Goal: Transaction & Acquisition: Obtain resource

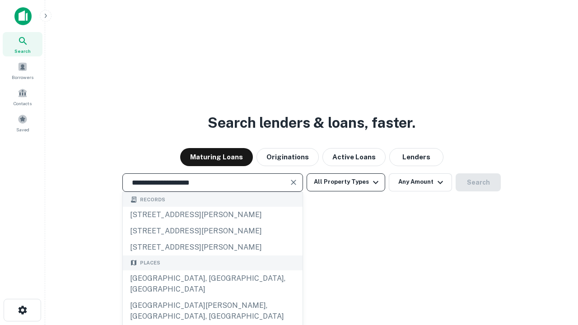
click at [212, 298] on div "[GEOGRAPHIC_DATA], [GEOGRAPHIC_DATA], [GEOGRAPHIC_DATA]" at bounding box center [213, 284] width 180 height 27
click at [346, 182] on button "All Property Types" at bounding box center [346, 182] width 79 height 18
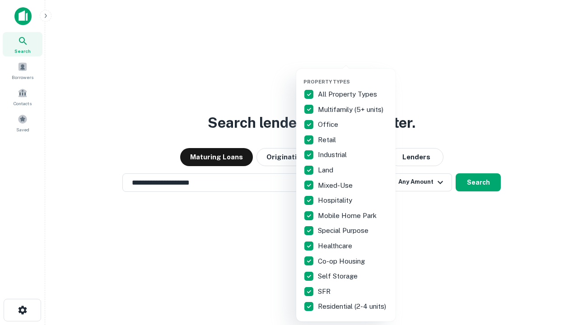
type input "**********"
click at [353, 76] on button "button" at bounding box center [353, 76] width 99 height 0
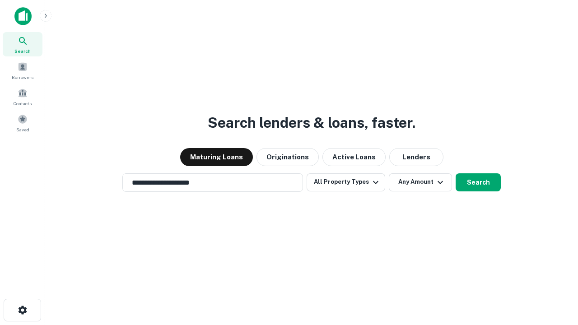
scroll to position [5, 109]
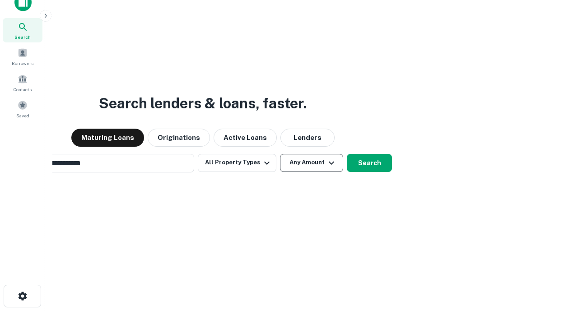
click at [280, 154] on button "Any Amount" at bounding box center [311, 163] width 63 height 18
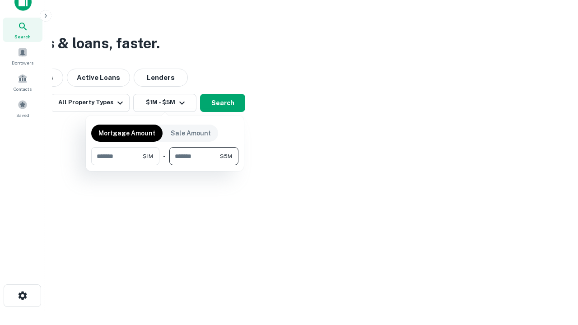
type input "*******"
click at [165, 165] on button "button" at bounding box center [164, 165] width 147 height 0
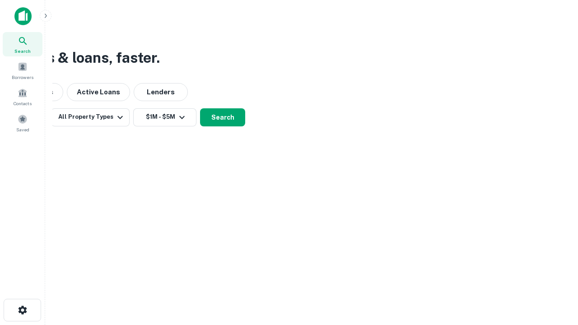
scroll to position [0, 0]
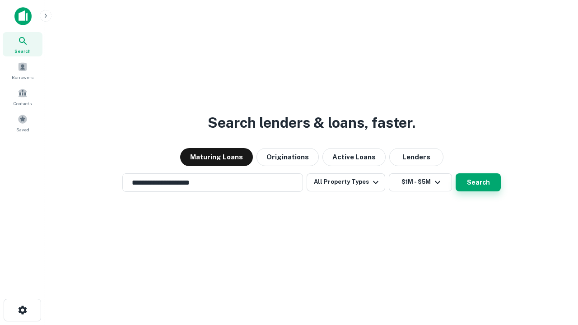
click at [456, 173] on button "Search" at bounding box center [478, 182] width 45 height 18
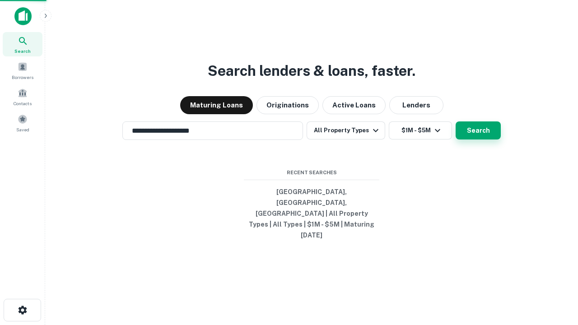
scroll to position [14, 0]
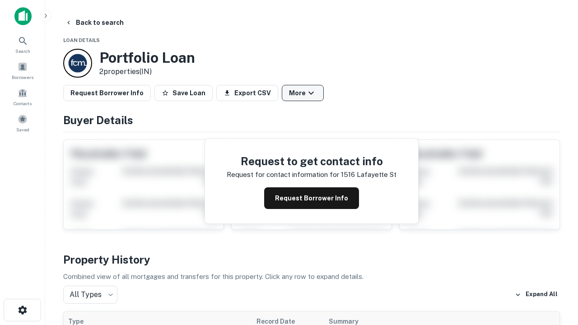
click at [303, 93] on button "More" at bounding box center [303, 93] width 42 height 16
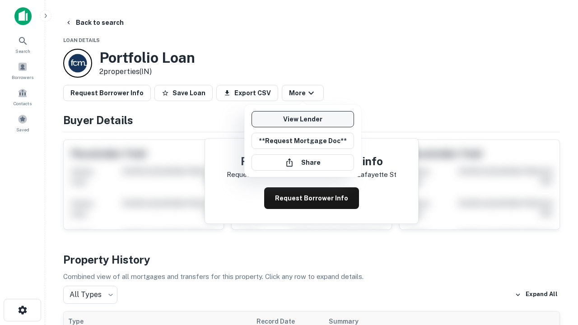
click at [303, 119] on link "View Lender" at bounding box center [303, 119] width 103 height 16
